Goal: Task Accomplishment & Management: Complete application form

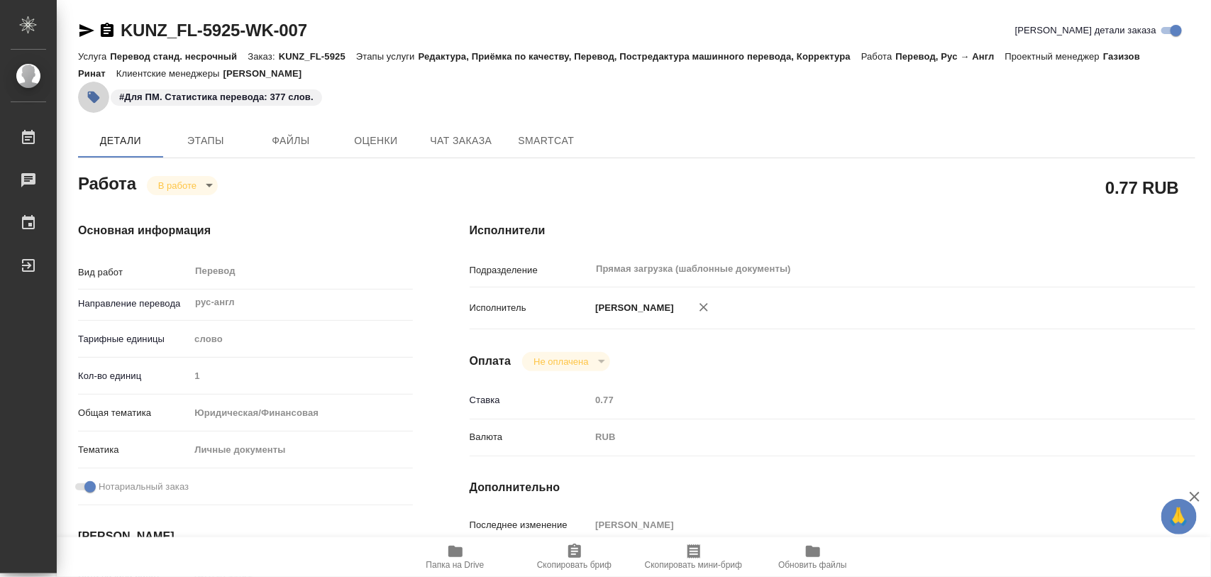
click at [101, 101] on button "button" at bounding box center [93, 97] width 31 height 31
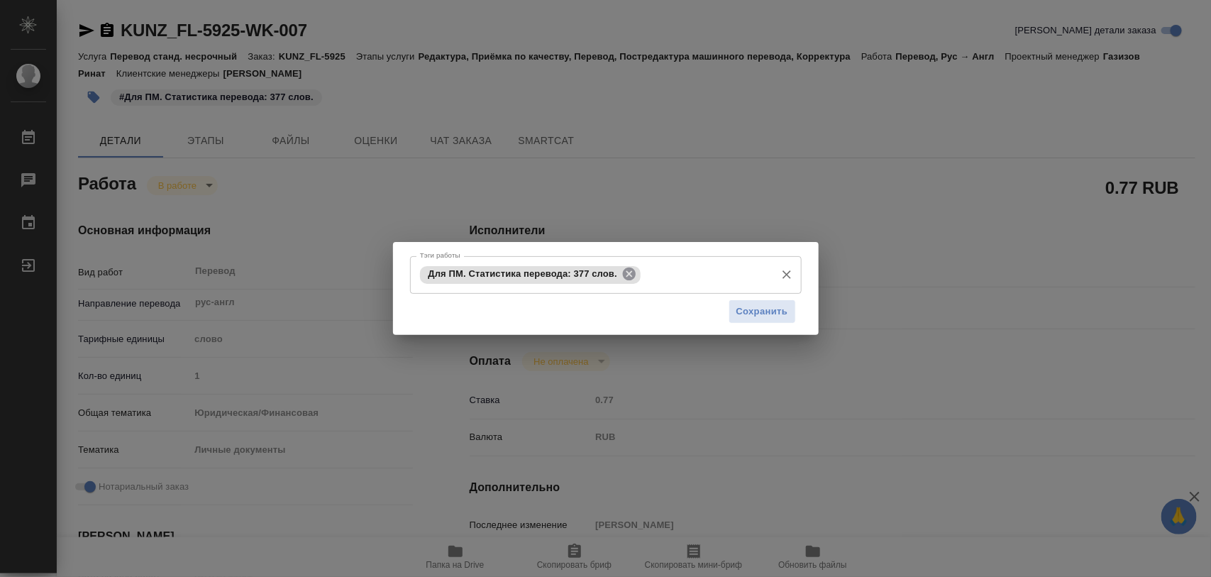
click at [627, 273] on icon at bounding box center [629, 274] width 13 height 13
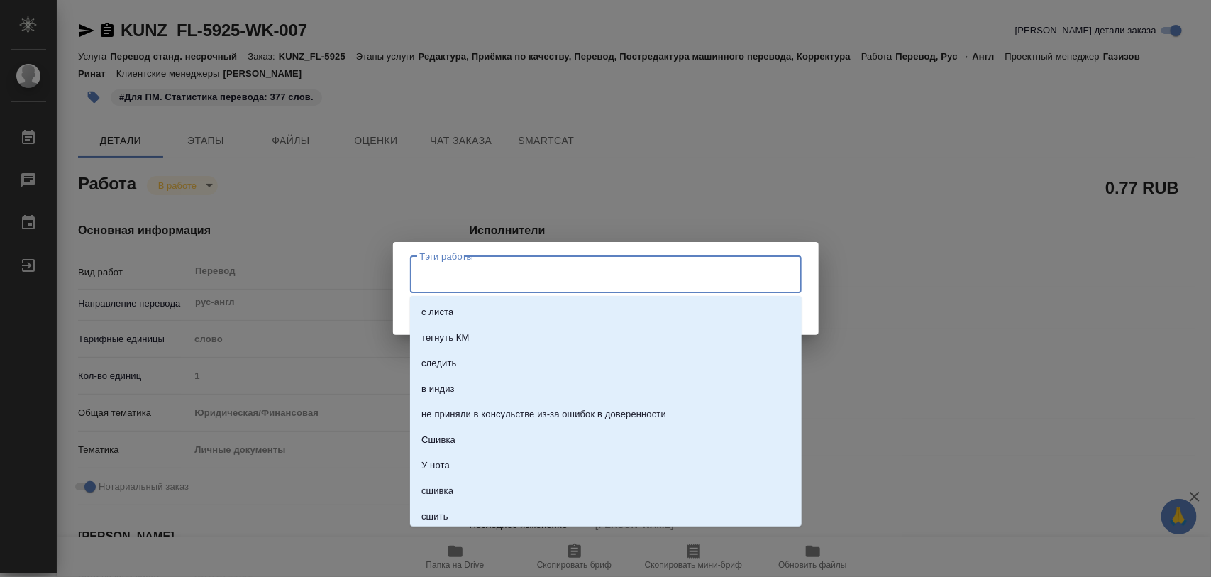
click at [624, 271] on input "Тэги работы" at bounding box center [593, 275] width 352 height 24
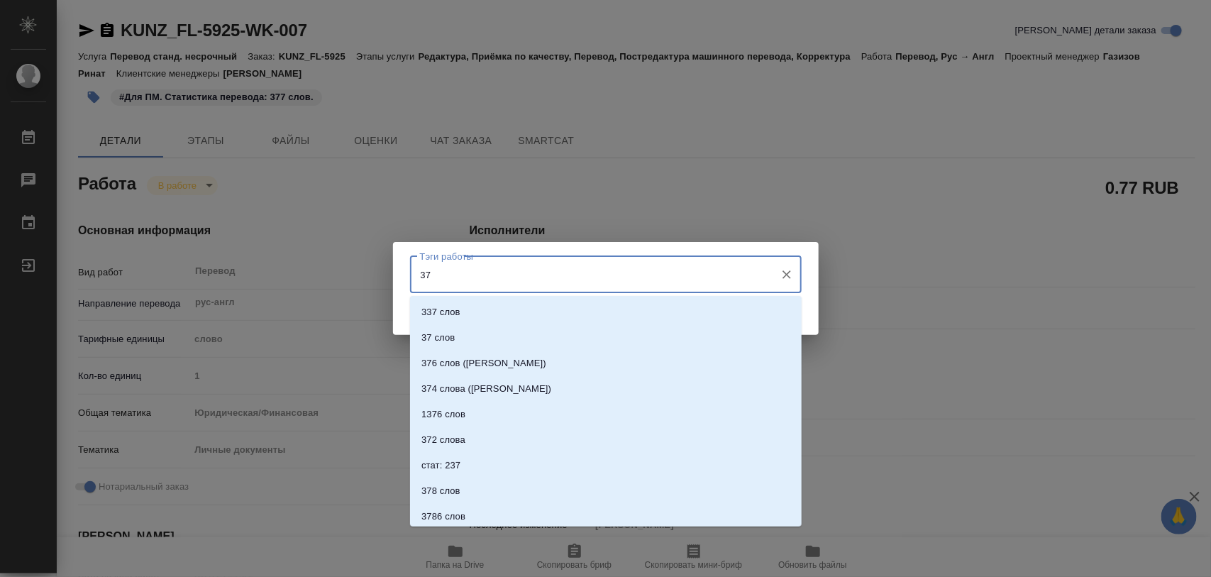
type input "375"
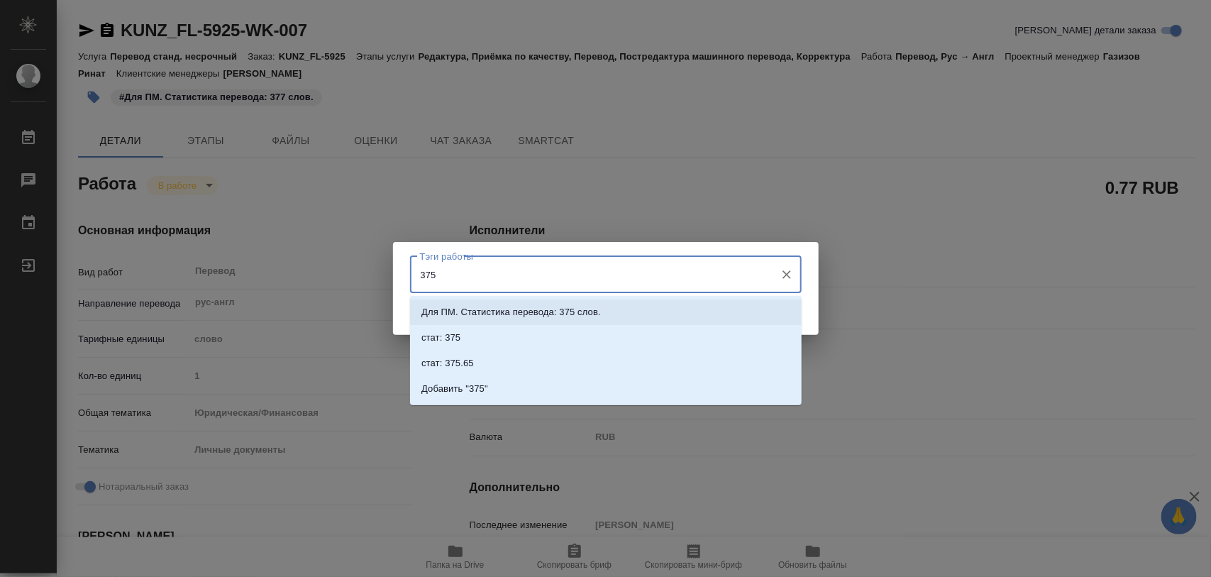
click at [586, 309] on p "Для ПМ. Статистика перевода: 375 слов." at bounding box center [512, 312] width 180 height 14
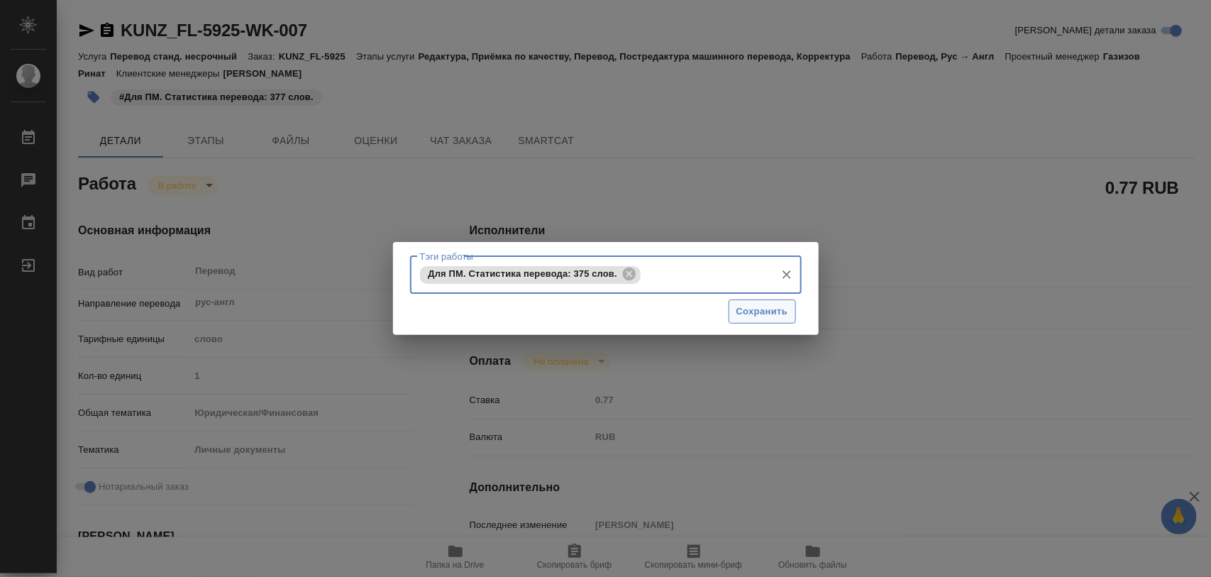
click at [765, 304] on span "Сохранить" at bounding box center [763, 312] width 52 height 16
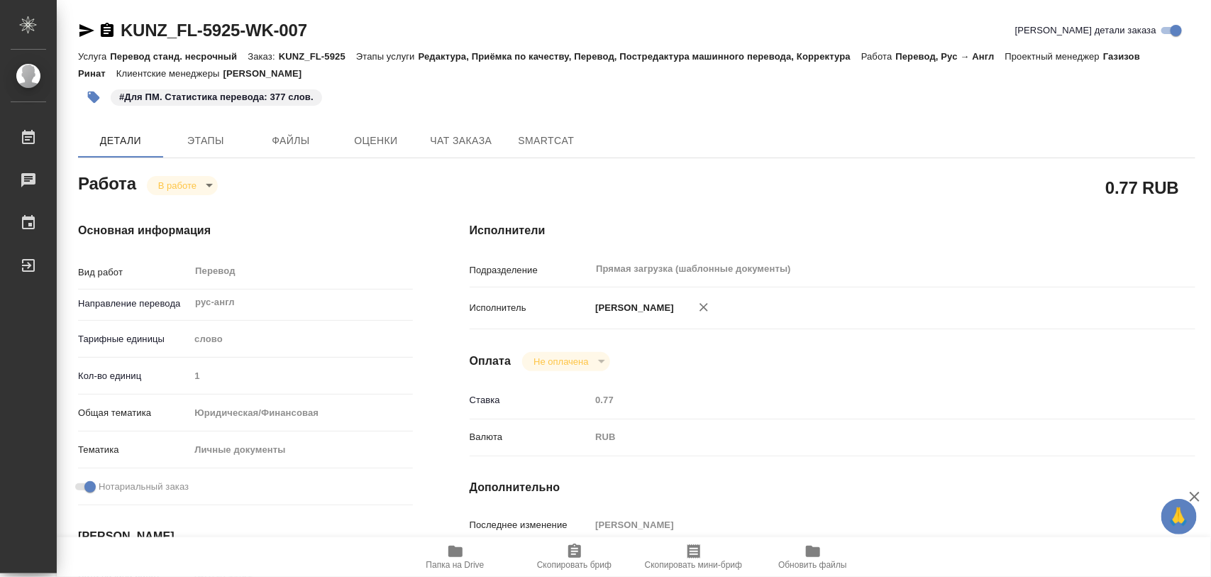
type input "inProgress"
type input "рус-англ"
type input "5a8b1489cc6b4906c91bfd90"
type input "1"
type input "yr-fn"
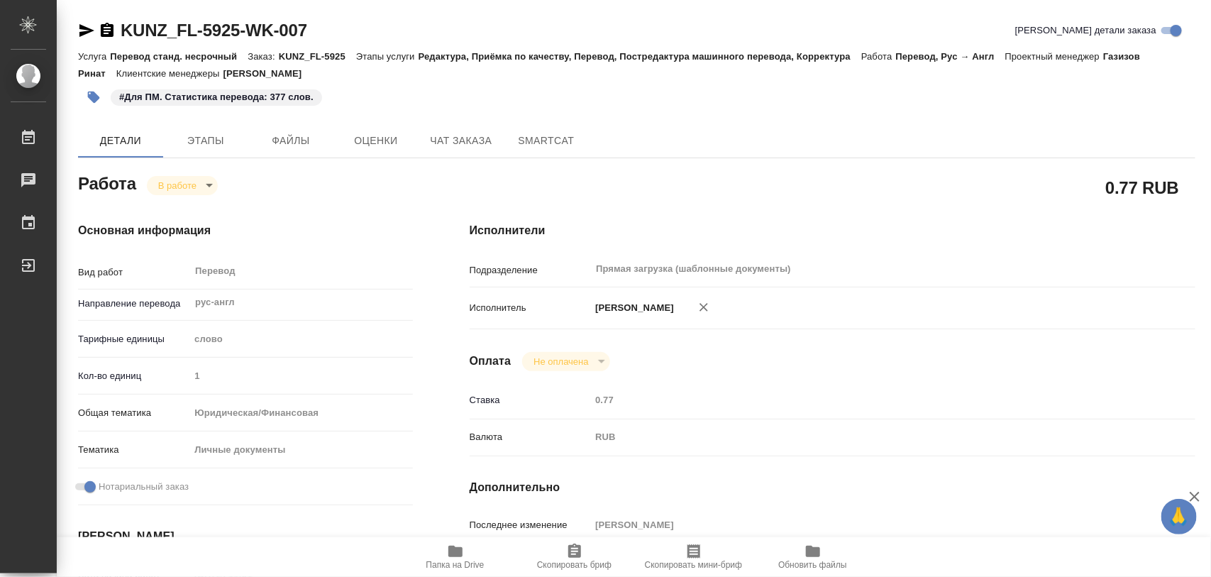
type input "5a8b8b956a9677013d343cfe"
checkbox input "true"
type input "[DATE] 11:01"
type input "[DATE] 12:02"
type input "[DATE] 08:00"
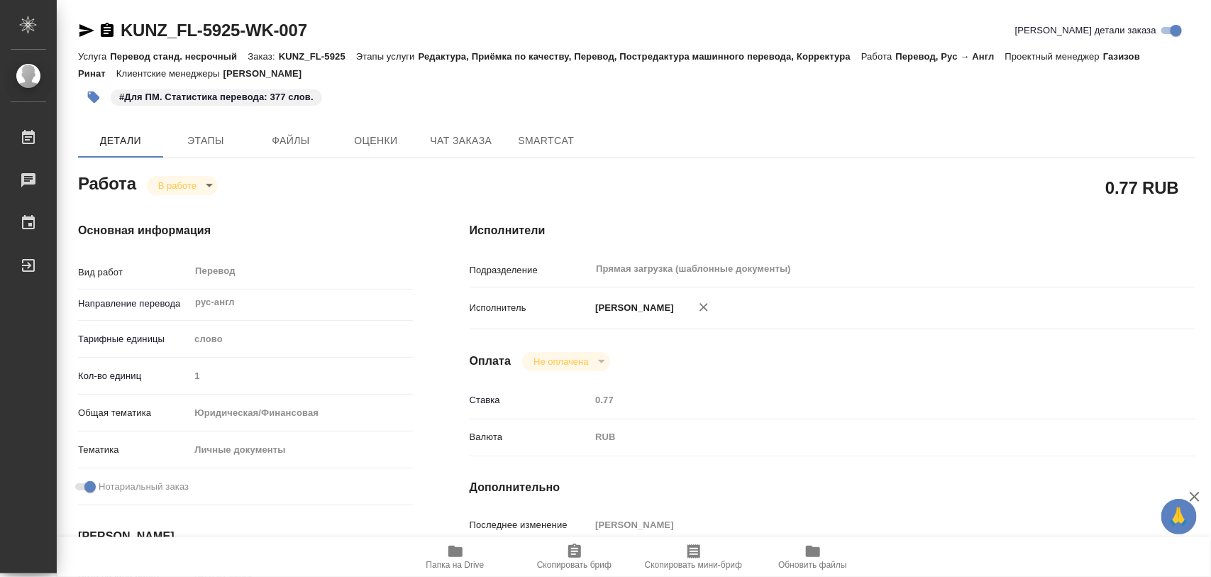
type input "[DATE] 09:00"
type input "Прямая загрузка (шаблонные документы)"
type input "notPayed"
type input "0.77"
type input "RUB"
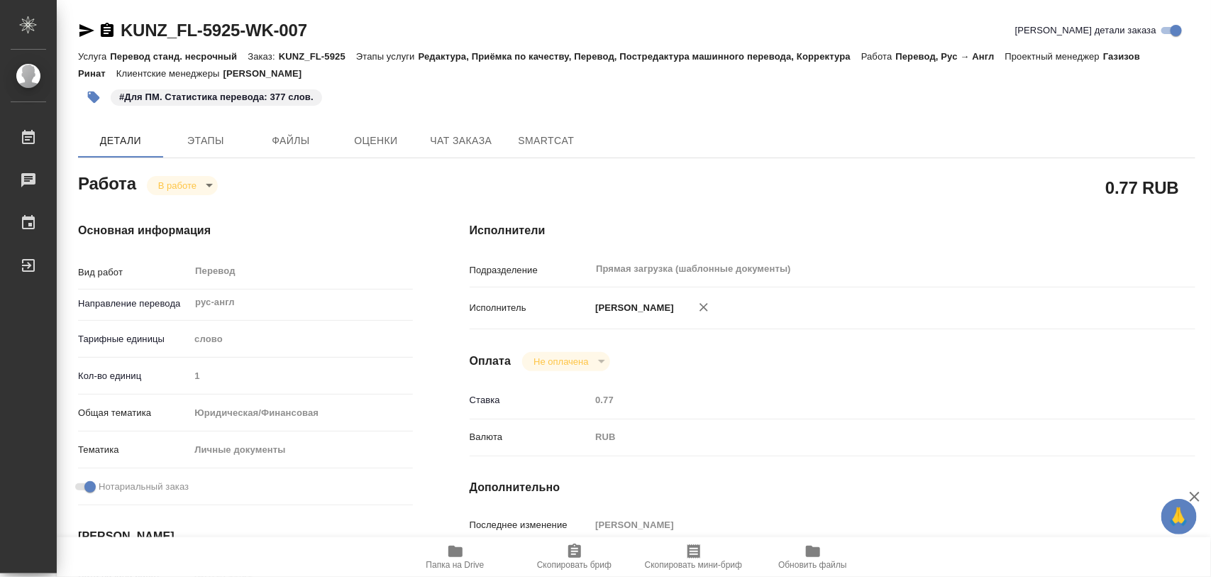
type input "[PERSON_NAME]"
type input "KUNZ_FL-5925"
type input "Перевод станд. несрочный"
type input "Редактура, Приёмка по качеству, Перевод, Постредактура машинного перевода, Корр…"
type input "[PERSON_NAME]"
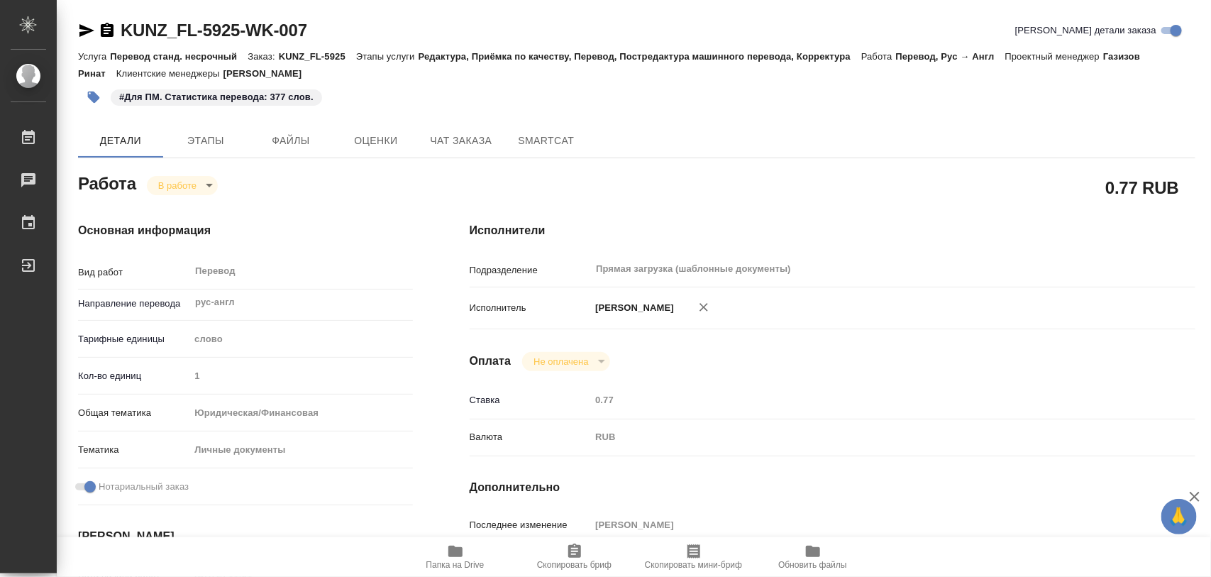
type input "[PERSON_NAME]"
type input "/Clients/FL_KUNZ/Orders/KUNZ_FL-5925"
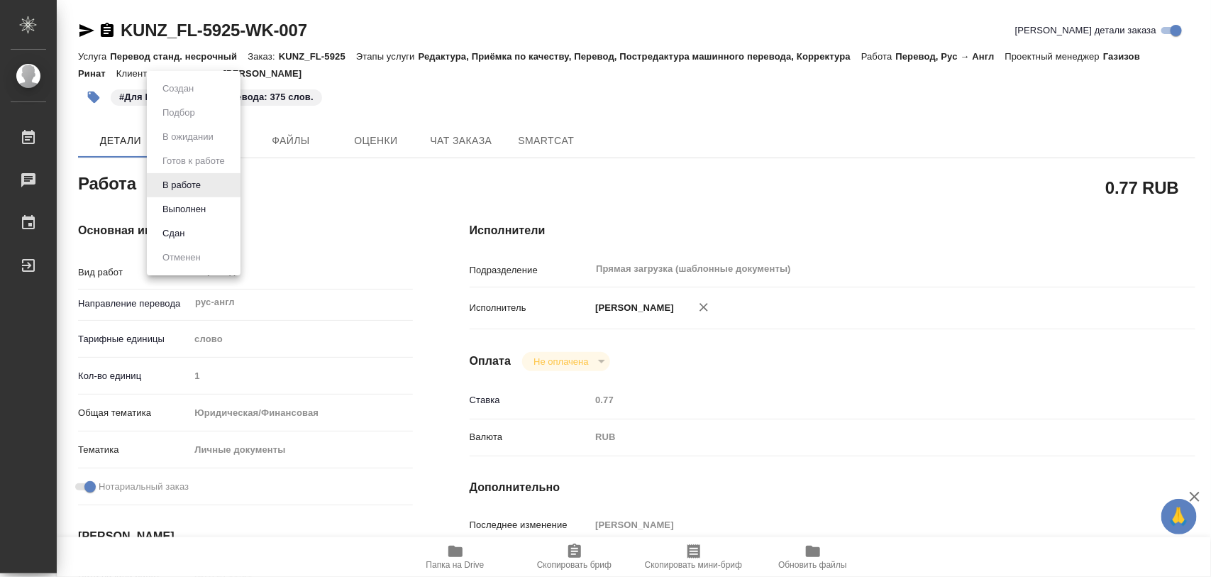
click at [207, 186] on body "🙏 .cls-1 fill:#fff; AWATERA Iglakov Maksim Работы 0 Чаты График Выйти KUNZ_FL-5…" at bounding box center [605, 288] width 1211 height 577
click at [207, 207] on button "Выполнен" at bounding box center [184, 210] width 52 height 16
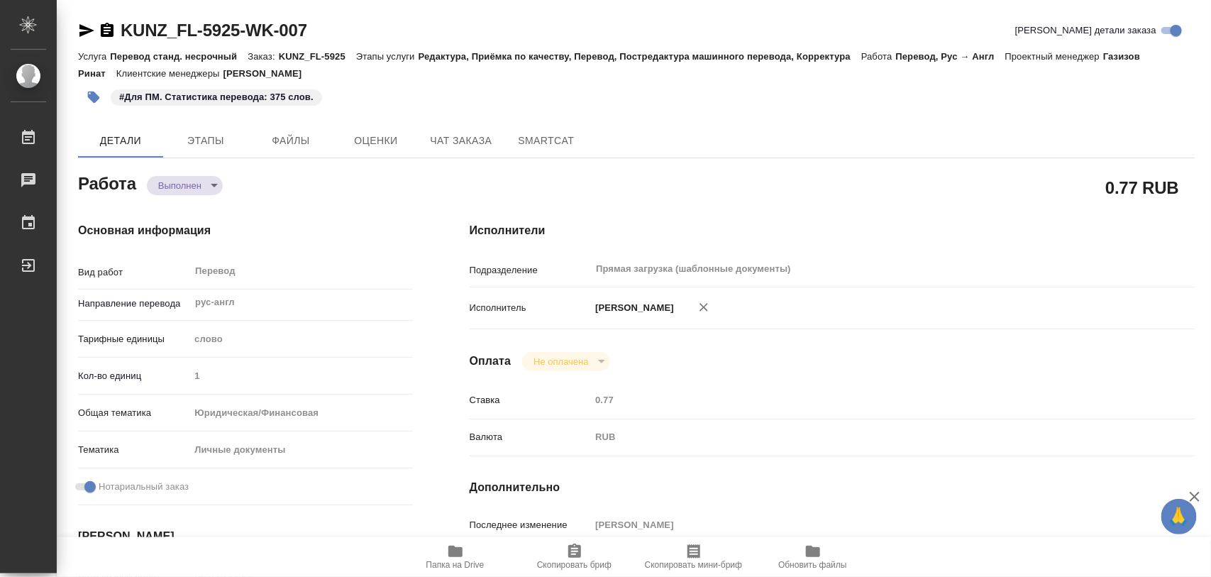
type textarea "x"
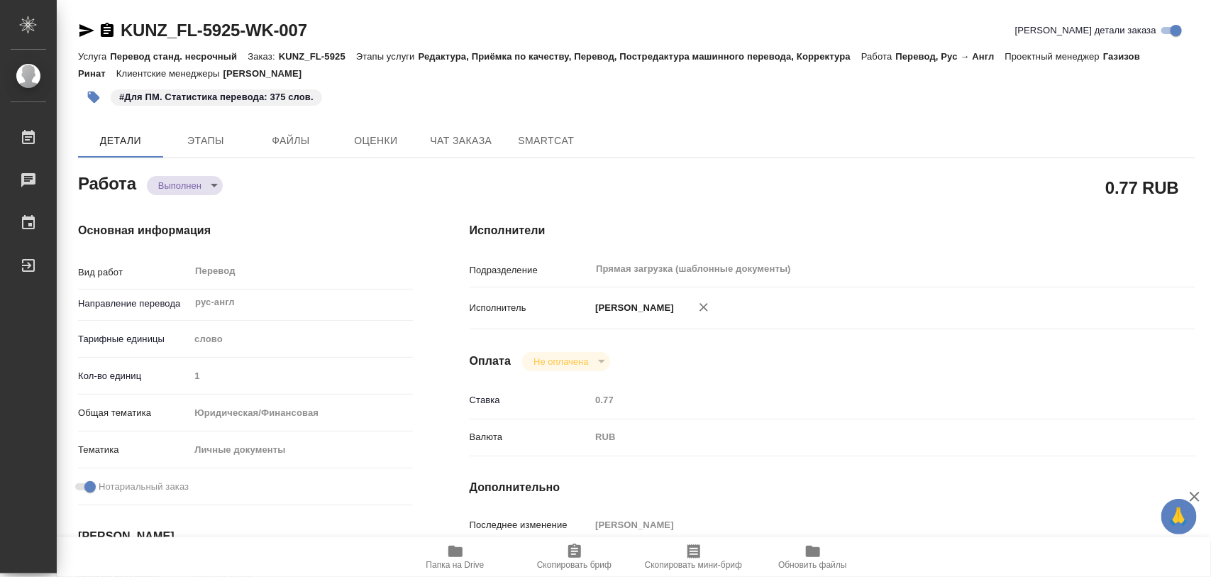
type textarea "x"
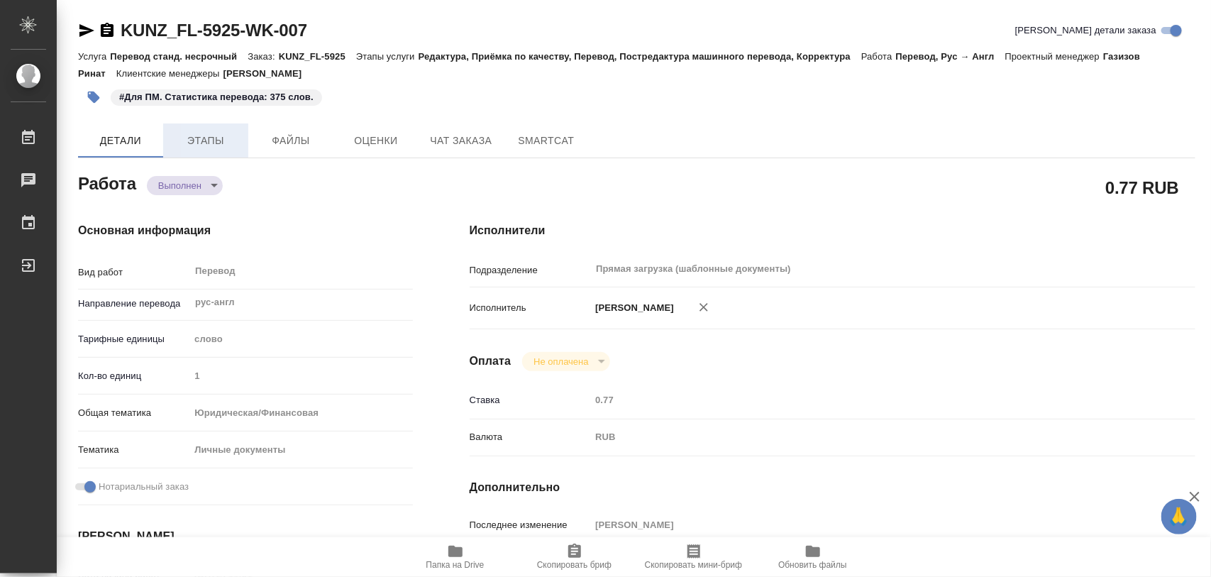
type textarea "x"
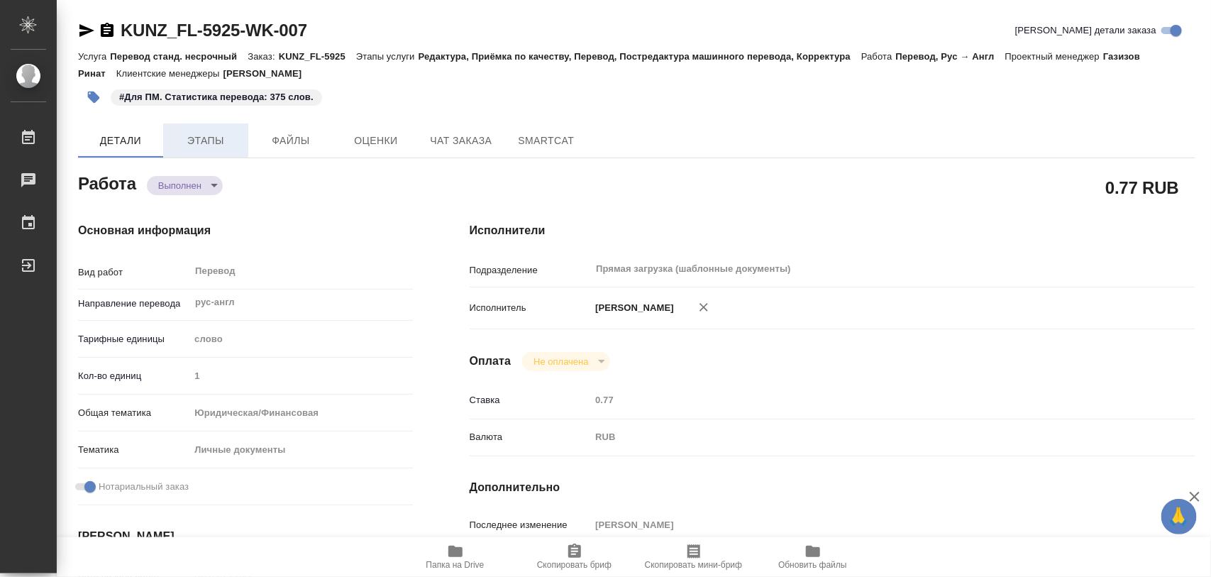
click at [202, 132] on span "Этапы" at bounding box center [206, 141] width 68 height 18
